Goal: Transaction & Acquisition: Purchase product/service

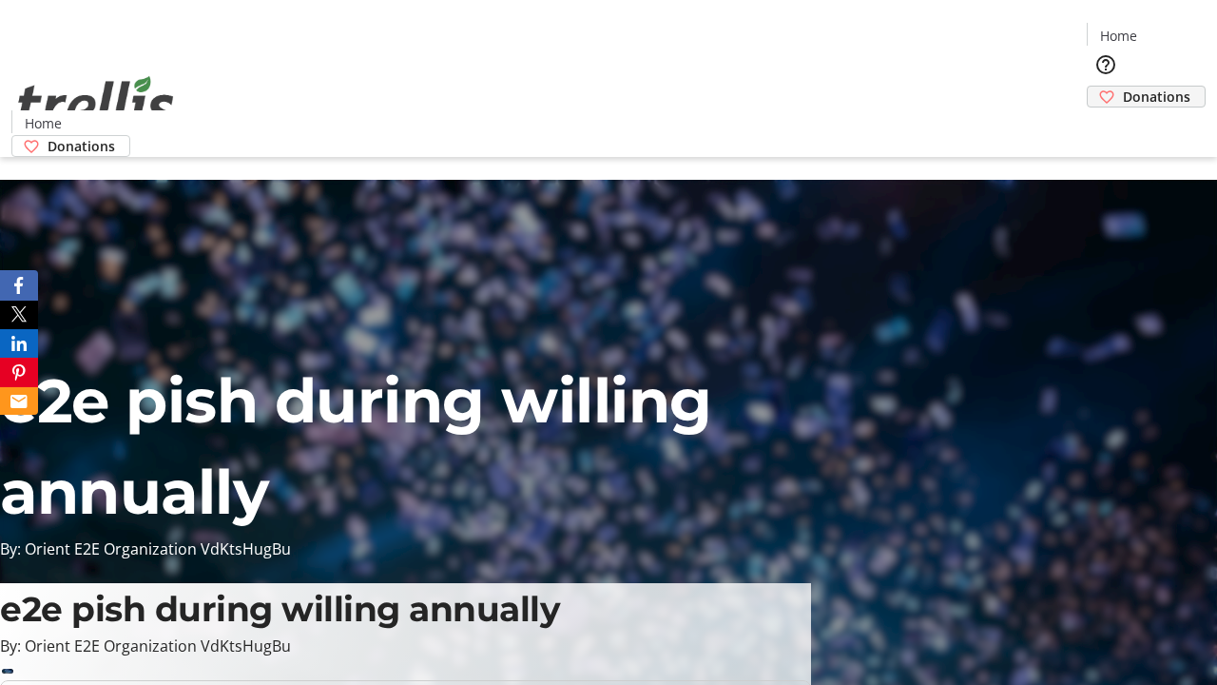
click at [1123, 87] on span "Donations" at bounding box center [1157, 97] width 68 height 20
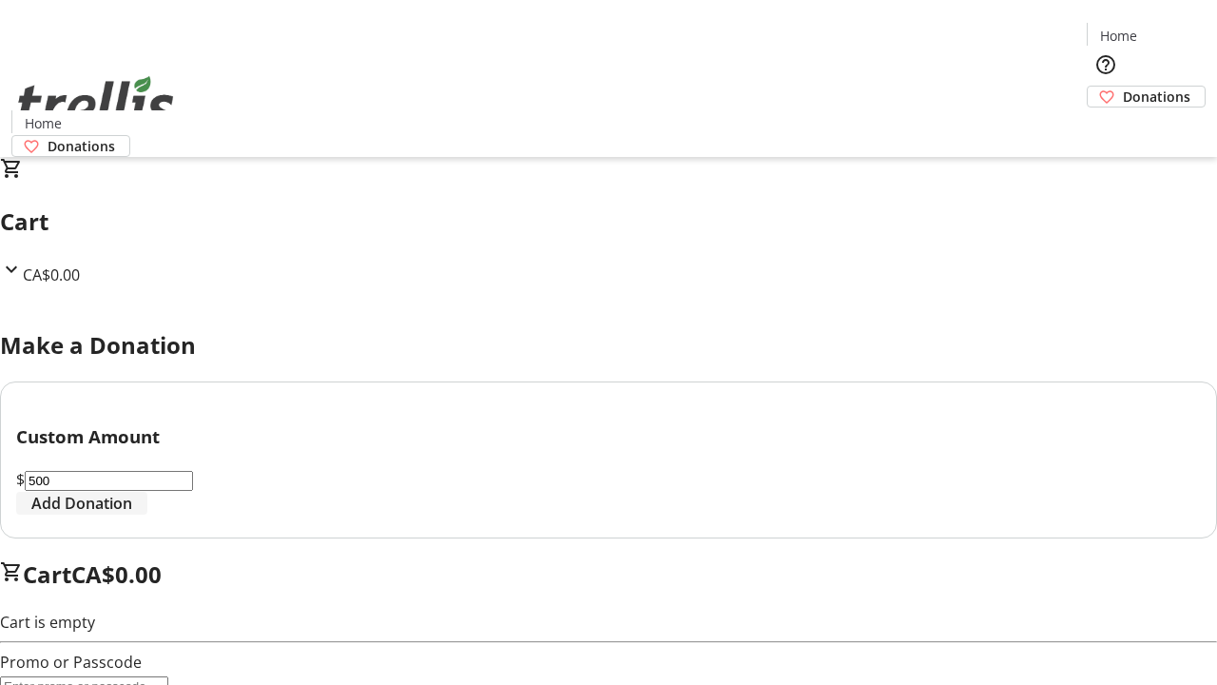
type input "500"
click at [132, 514] on span "Add Donation" at bounding box center [81, 503] width 101 height 23
